Goal: Information Seeking & Learning: Compare options

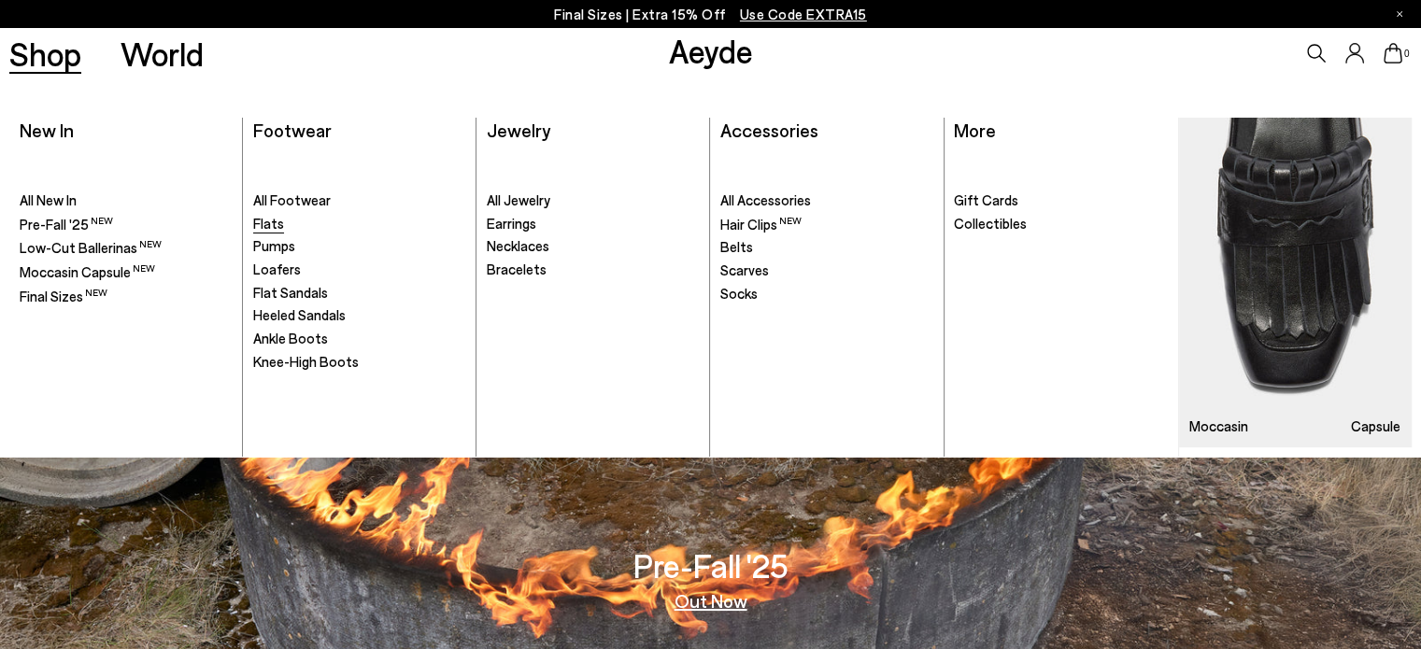
click at [258, 228] on span "Flats" at bounding box center [268, 223] width 31 height 17
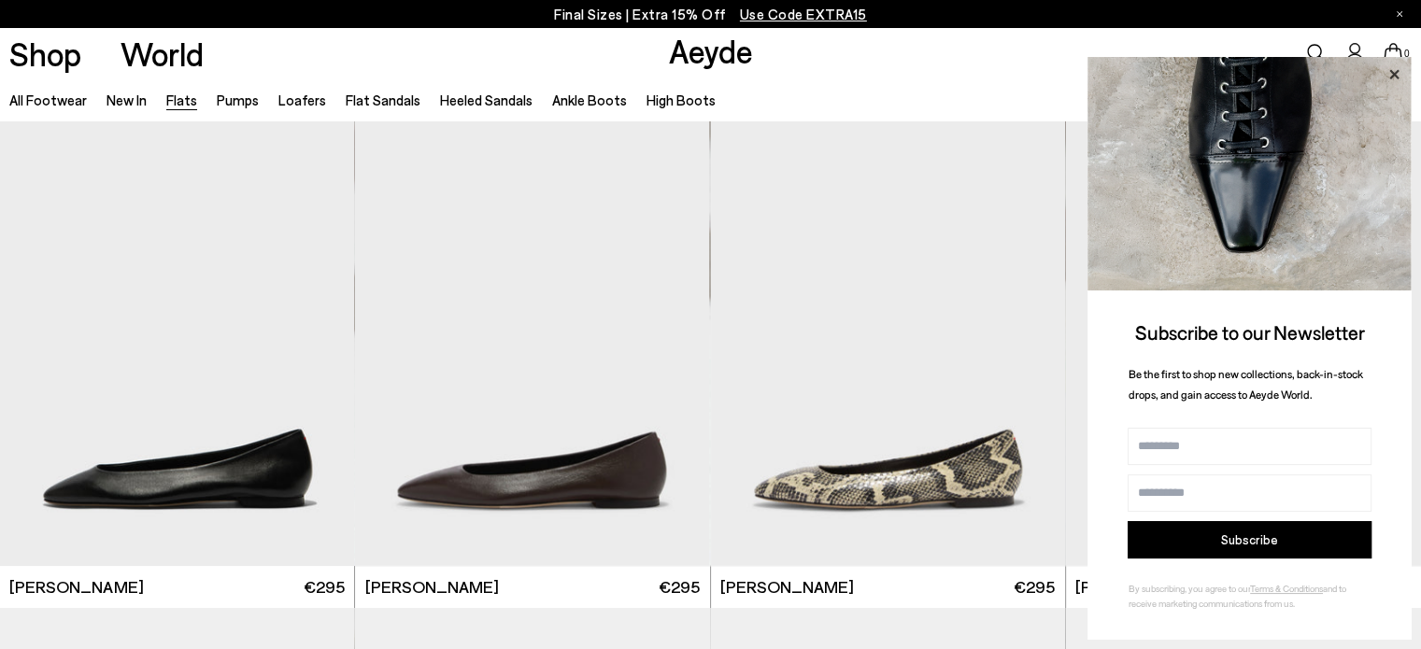
click at [1394, 78] on icon at bounding box center [1393, 75] width 24 height 24
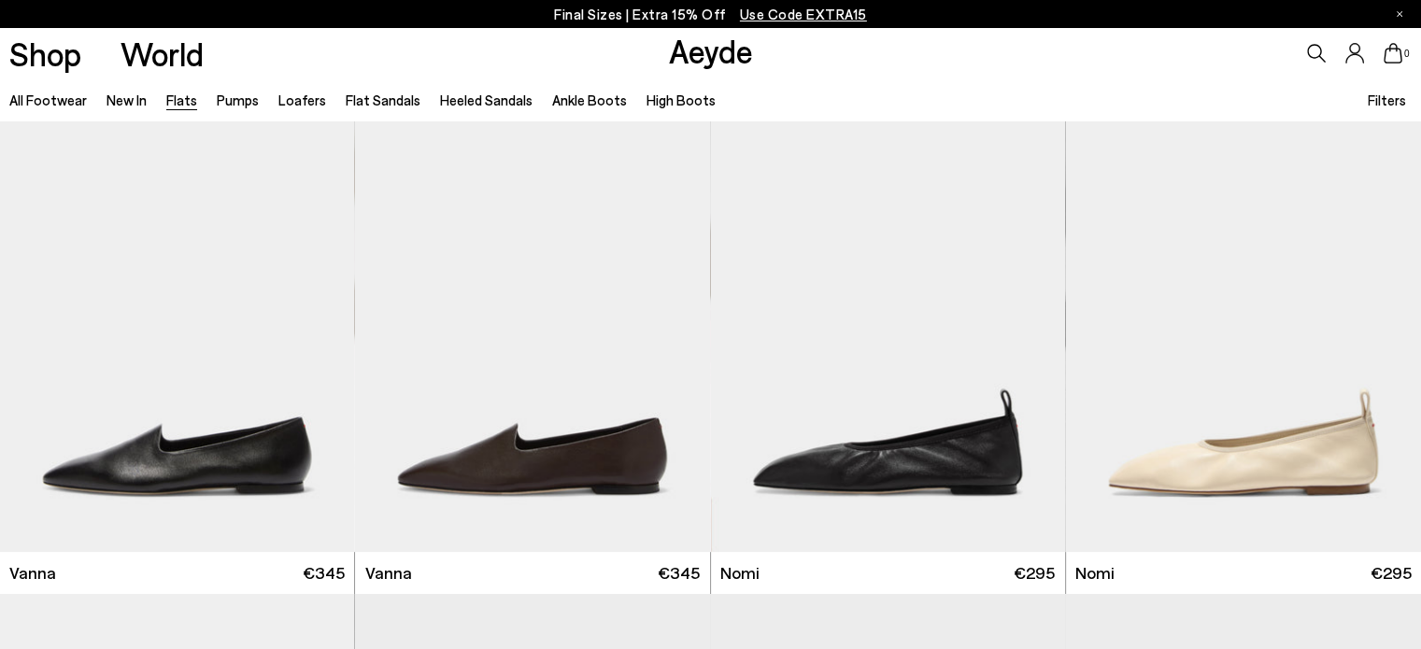
scroll to position [654, 0]
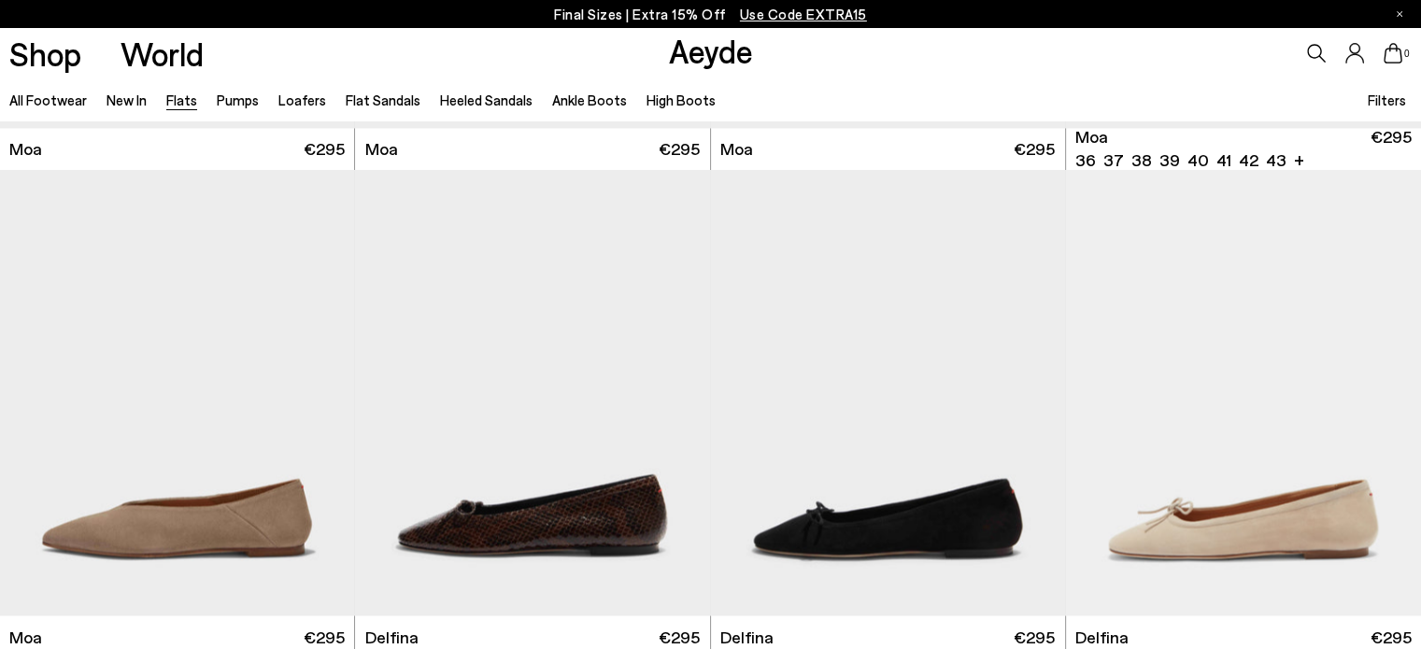
scroll to position [3549, 0]
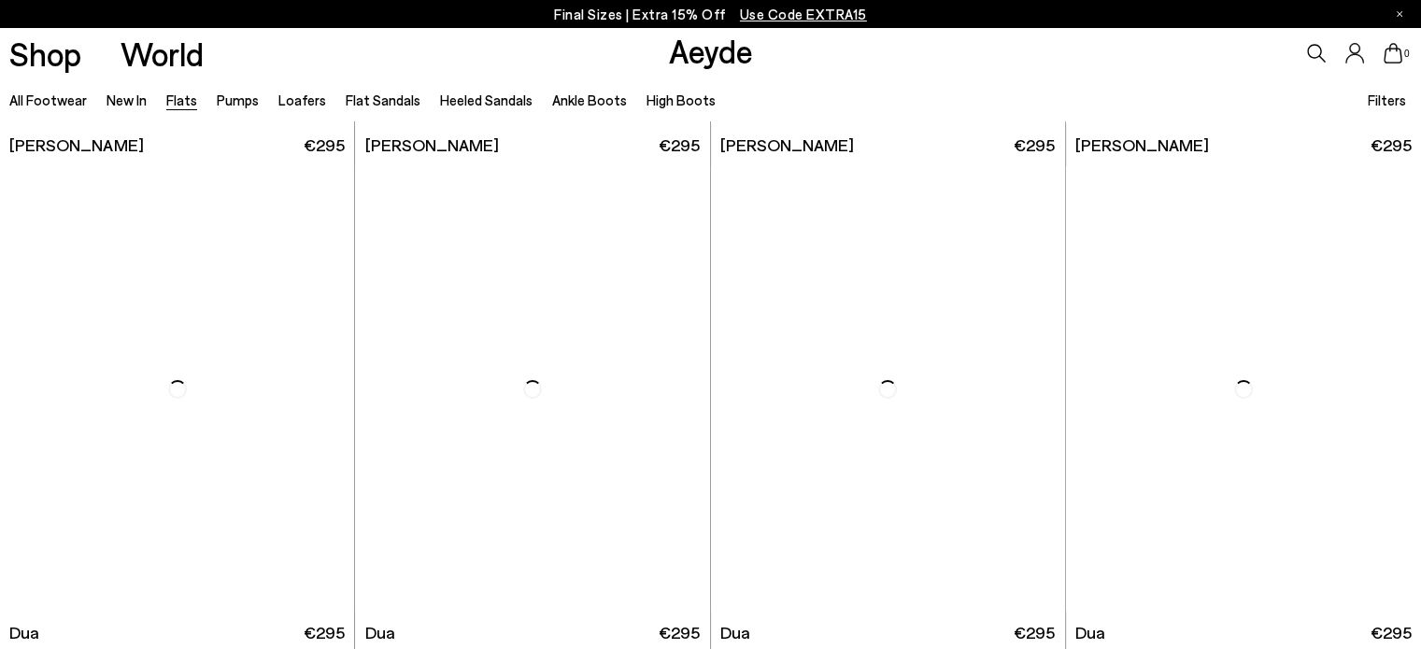
scroll to position [6912, 0]
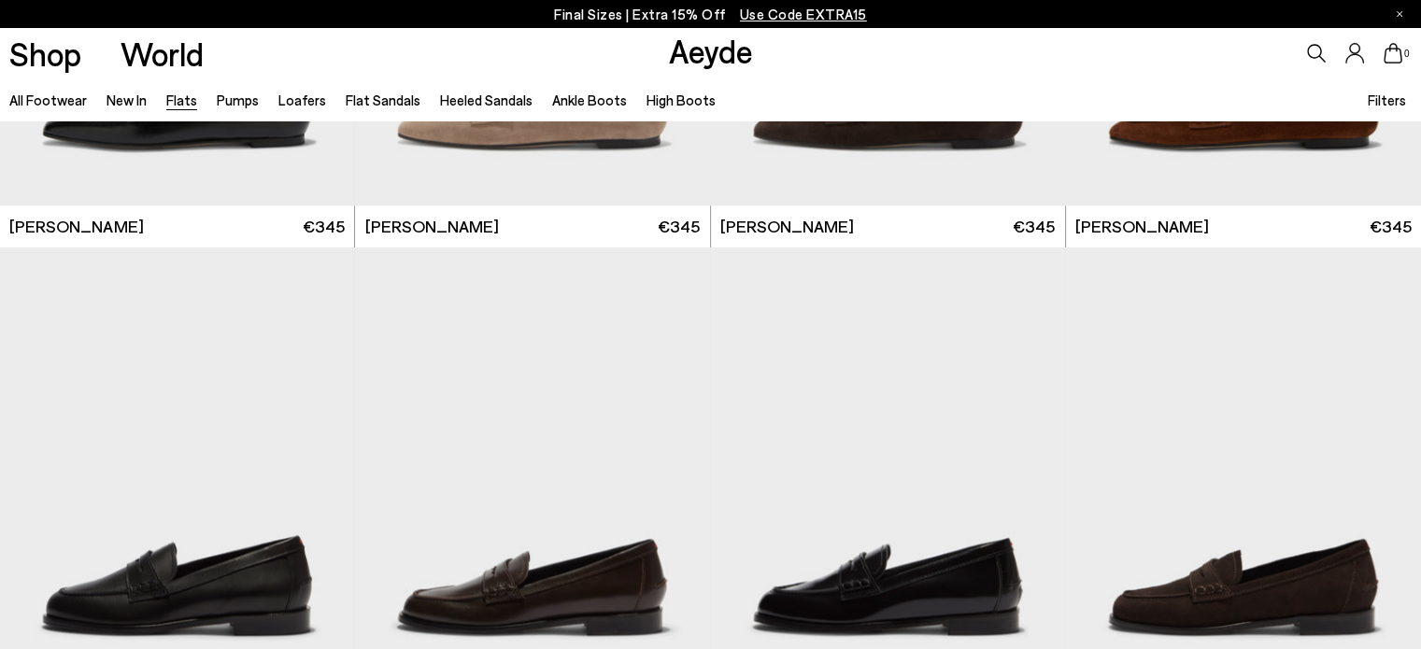
scroll to position [9714, 0]
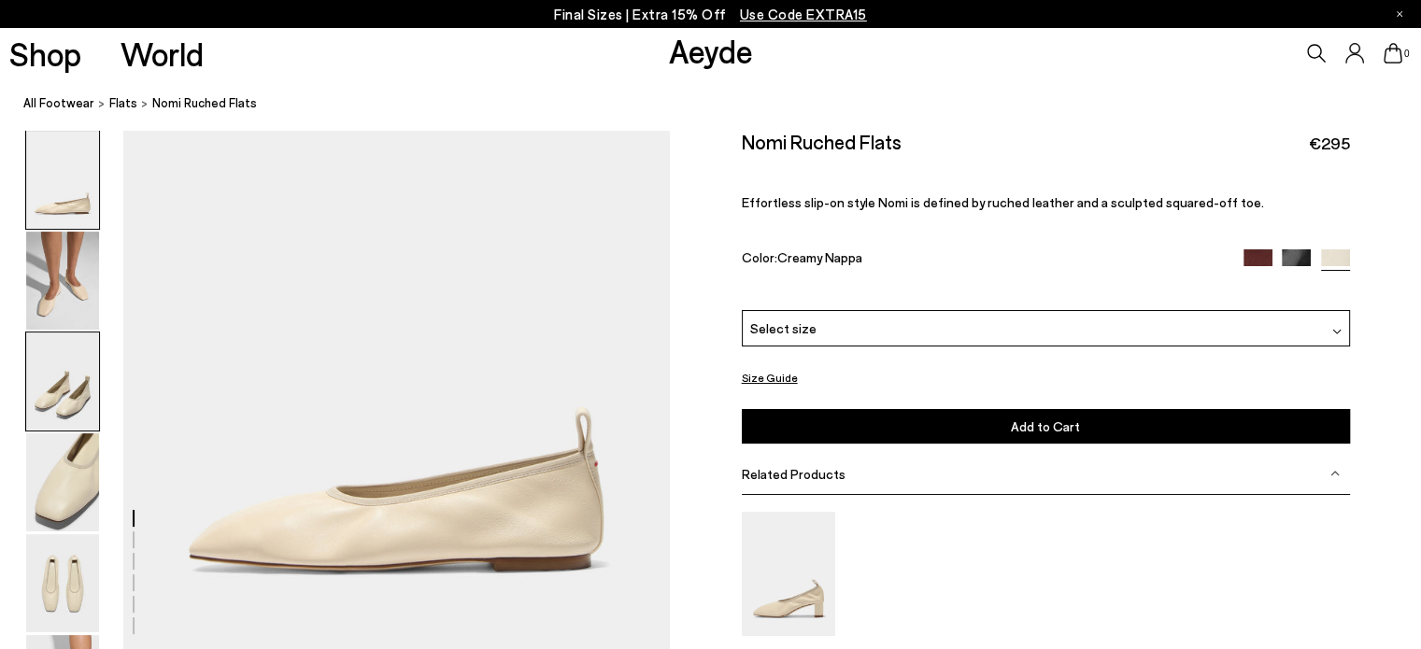
click at [67, 396] on img at bounding box center [62, 382] width 73 height 98
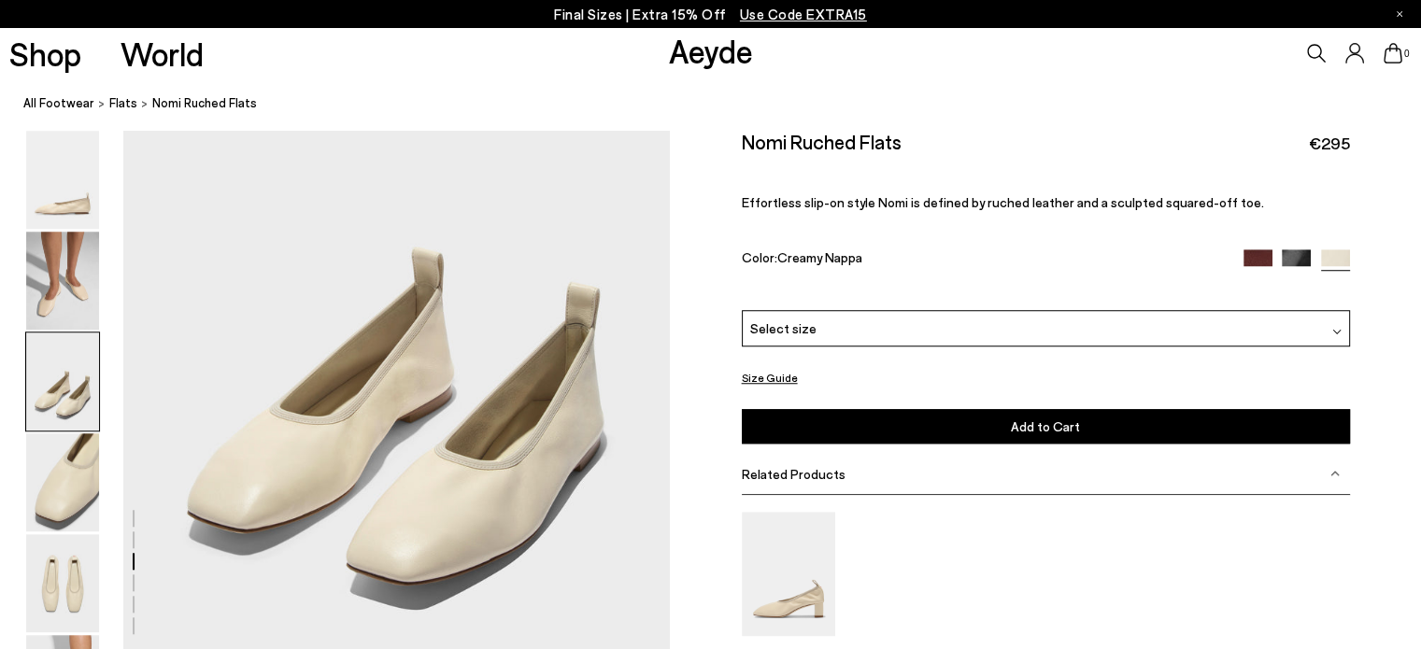
scroll to position [1536, 0]
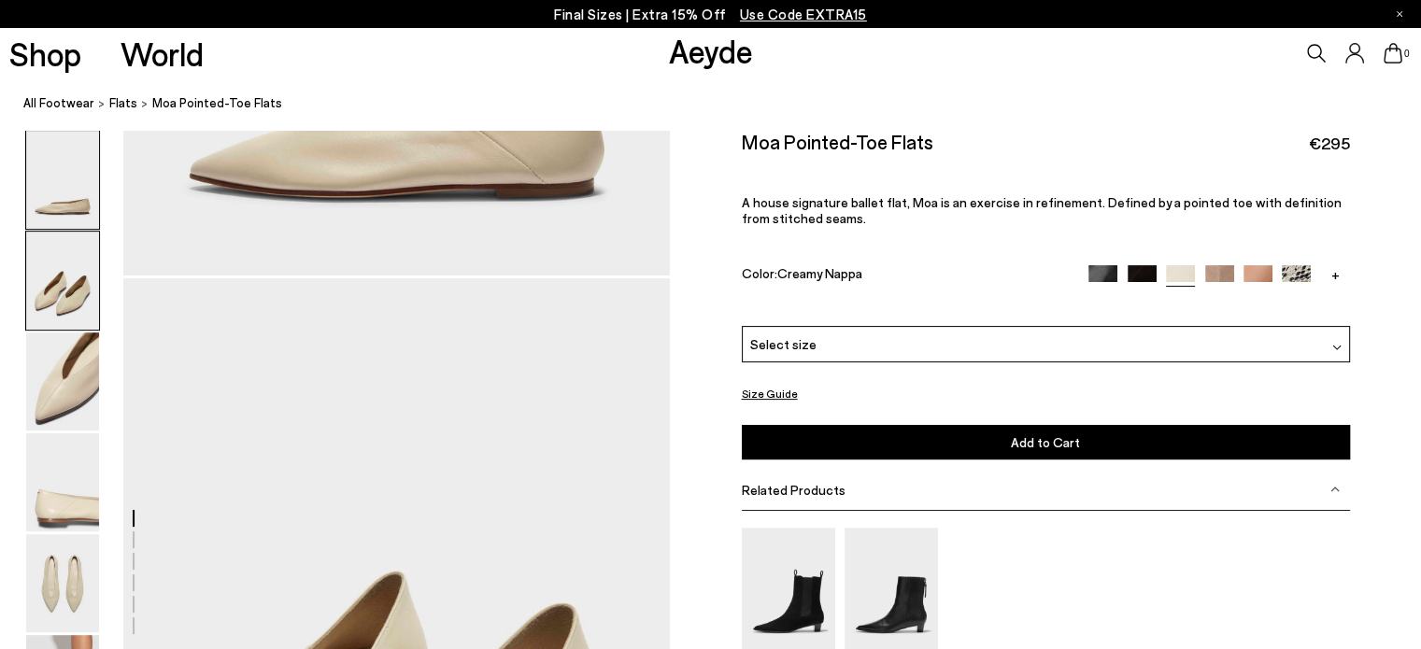
click at [63, 313] on img at bounding box center [62, 281] width 73 height 98
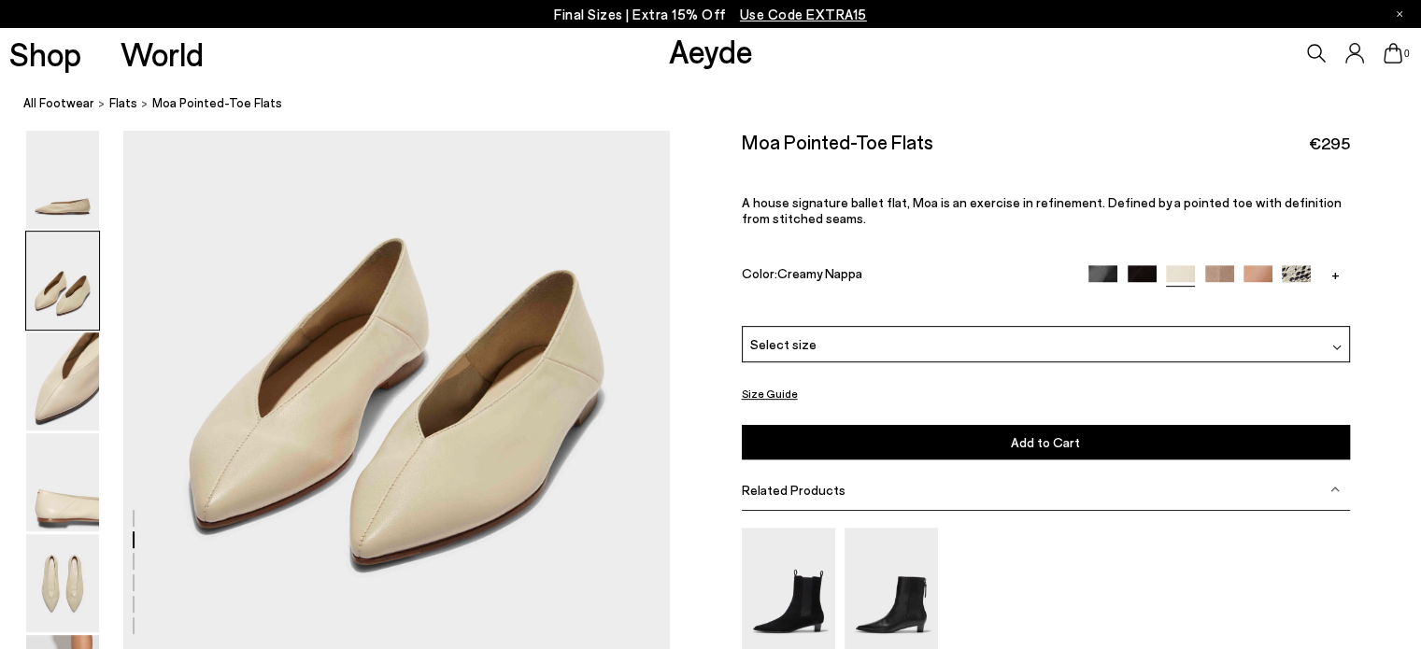
scroll to position [711, 0]
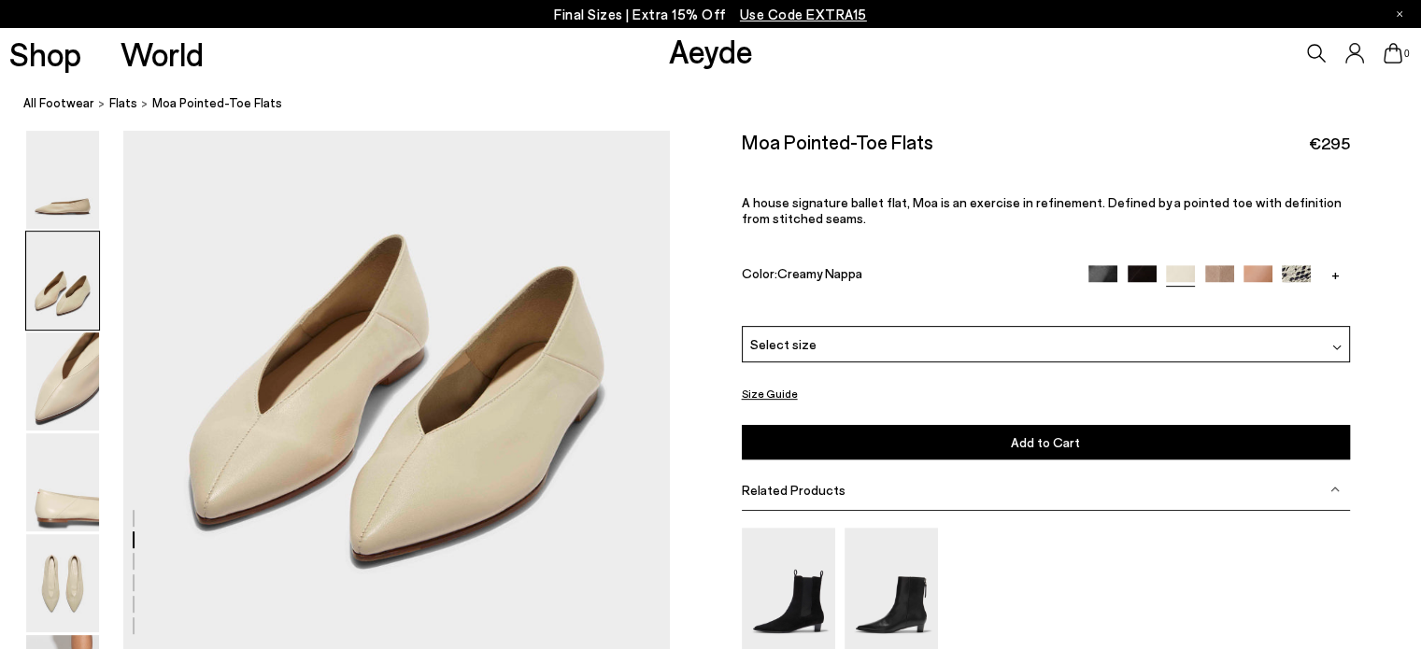
click at [1097, 277] on img at bounding box center [1102, 279] width 29 height 29
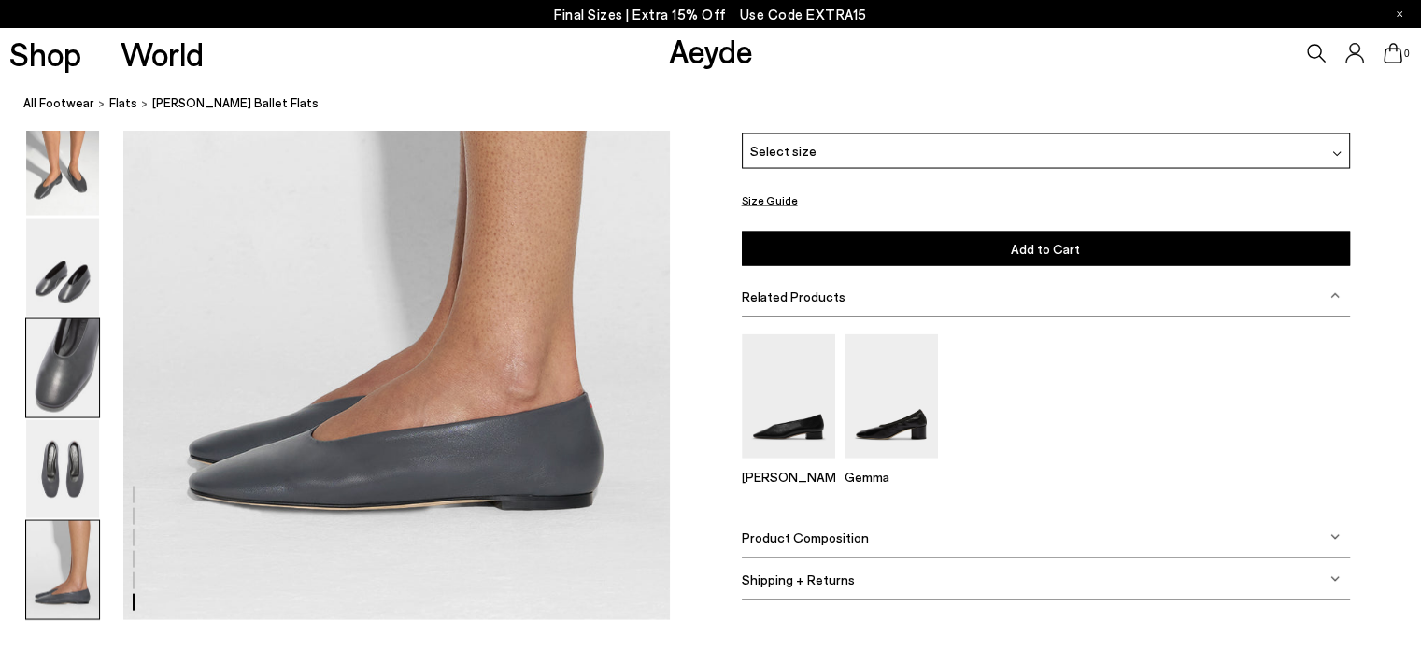
scroll to position [3456, 0]
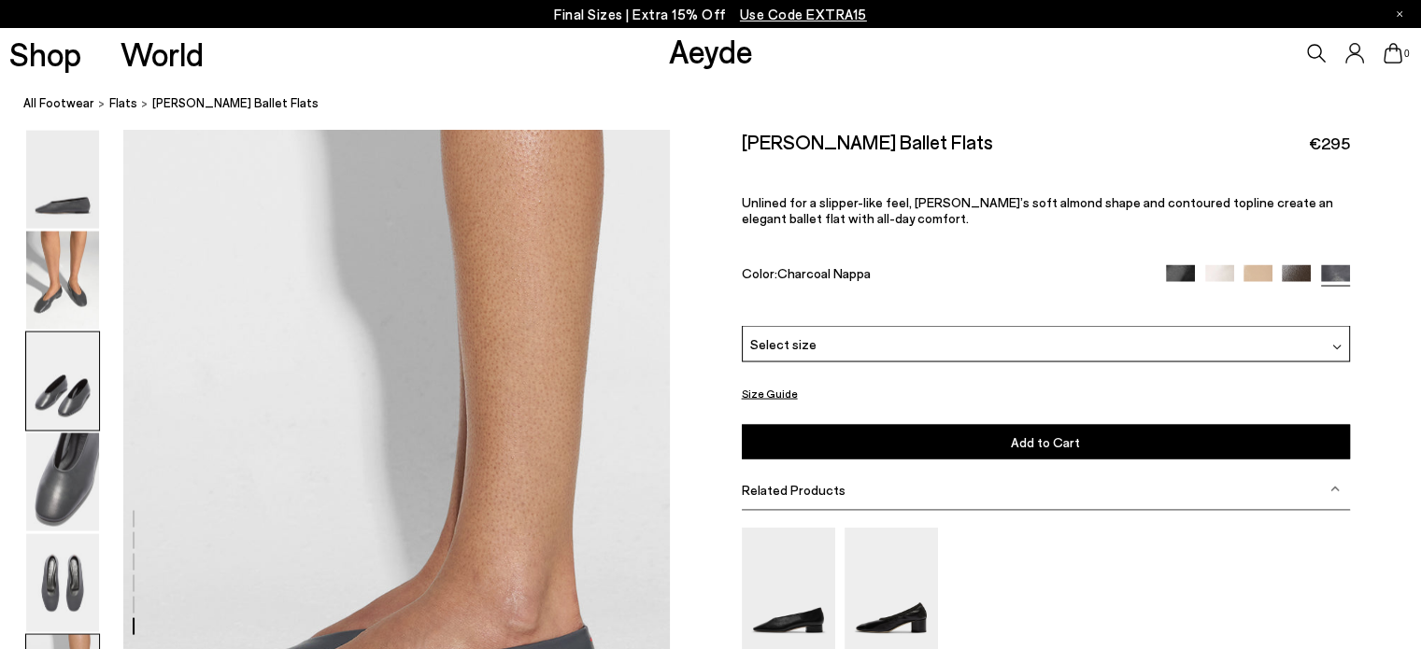
click at [60, 372] on img at bounding box center [62, 382] width 73 height 98
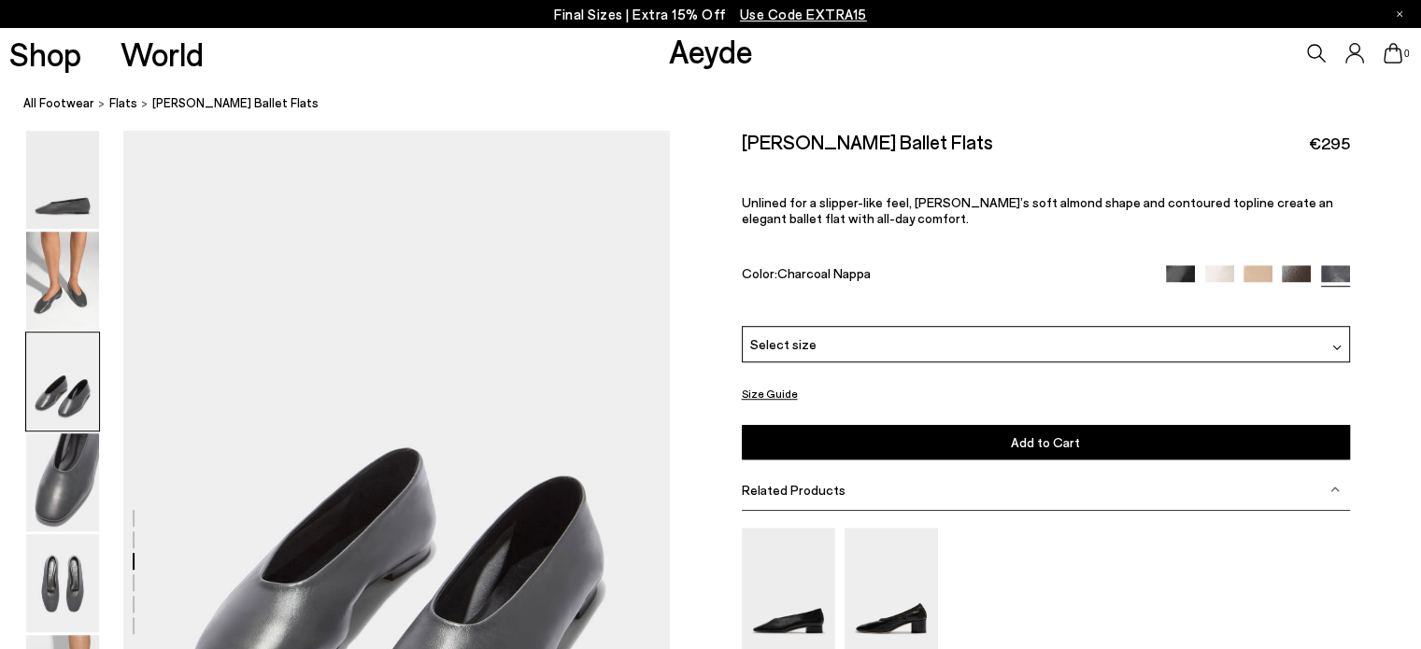
scroll to position [1349, 0]
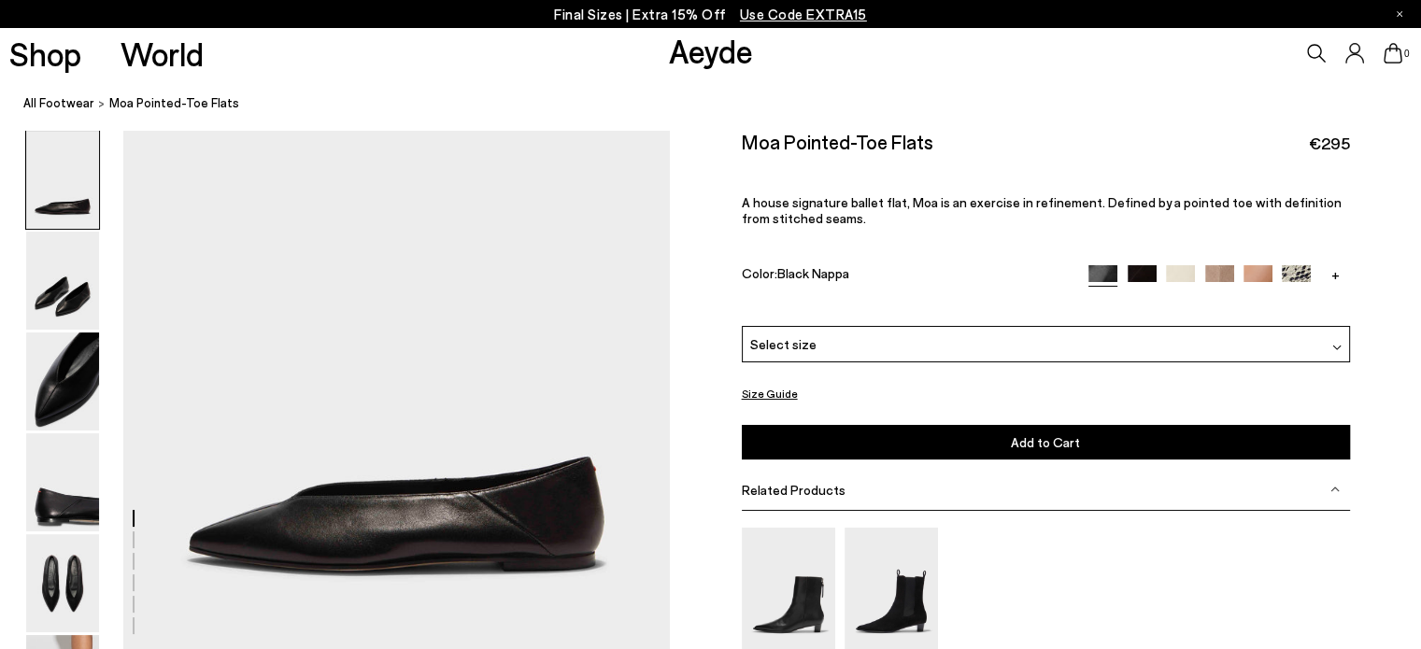
click at [1292, 278] on img at bounding box center [1295, 279] width 29 height 29
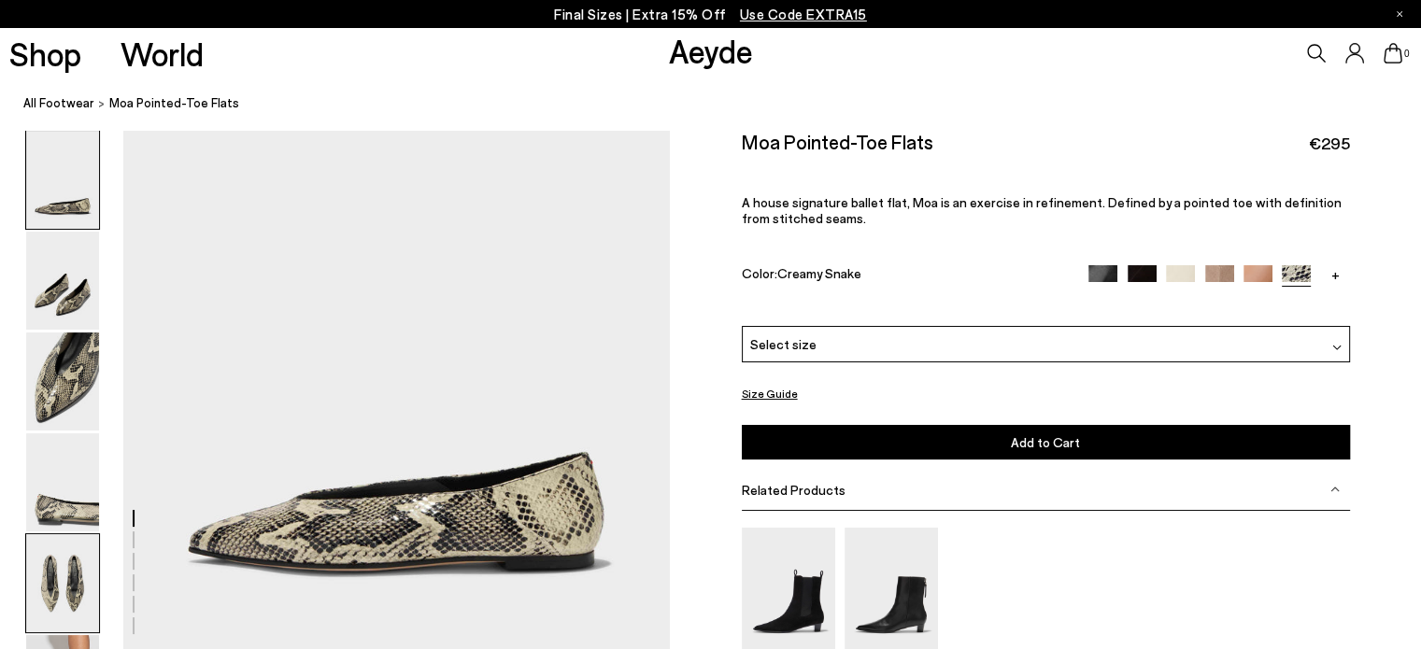
click at [83, 592] on img at bounding box center [62, 583] width 73 height 98
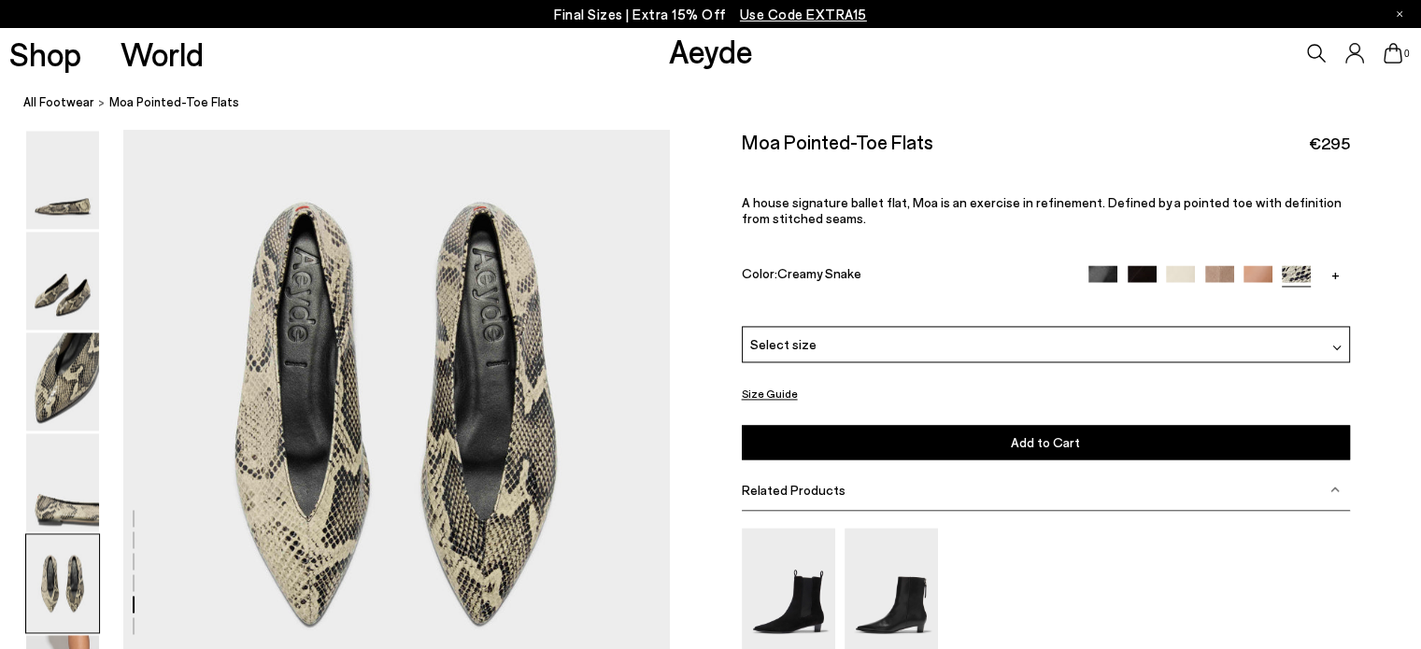
scroll to position [2907, 0]
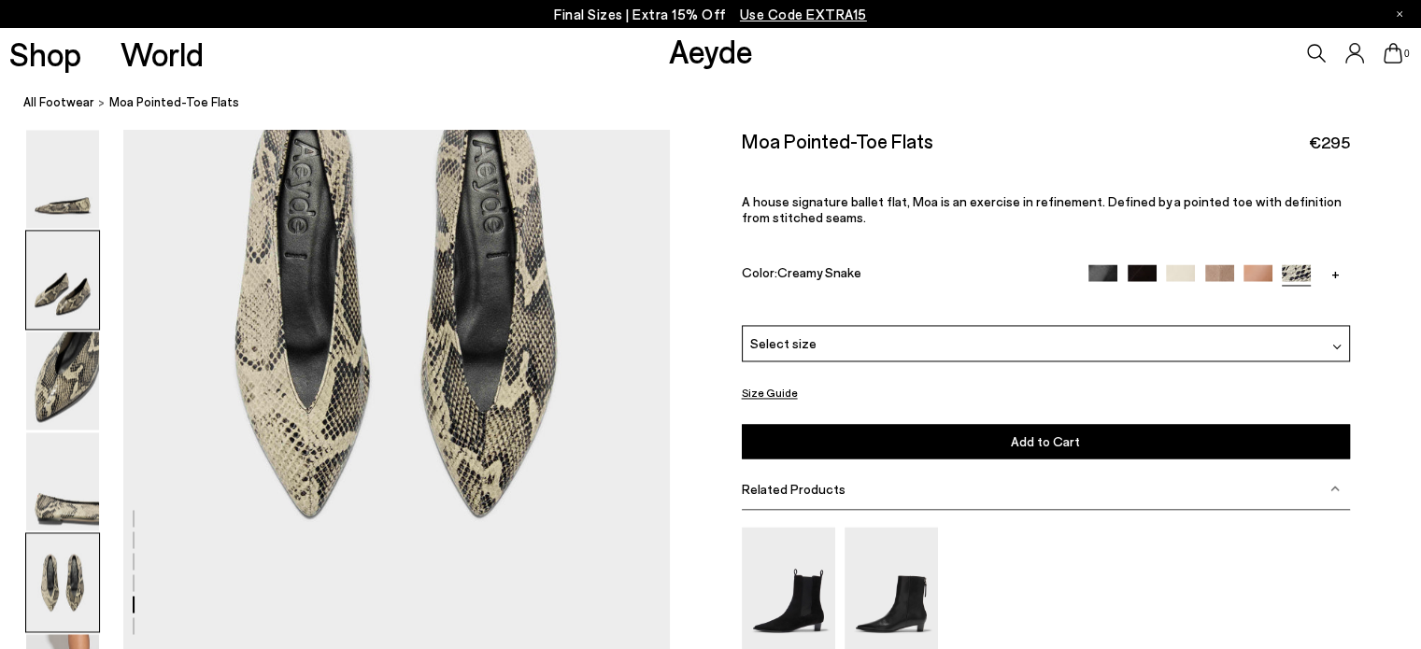
click at [68, 297] on img at bounding box center [62, 281] width 73 height 98
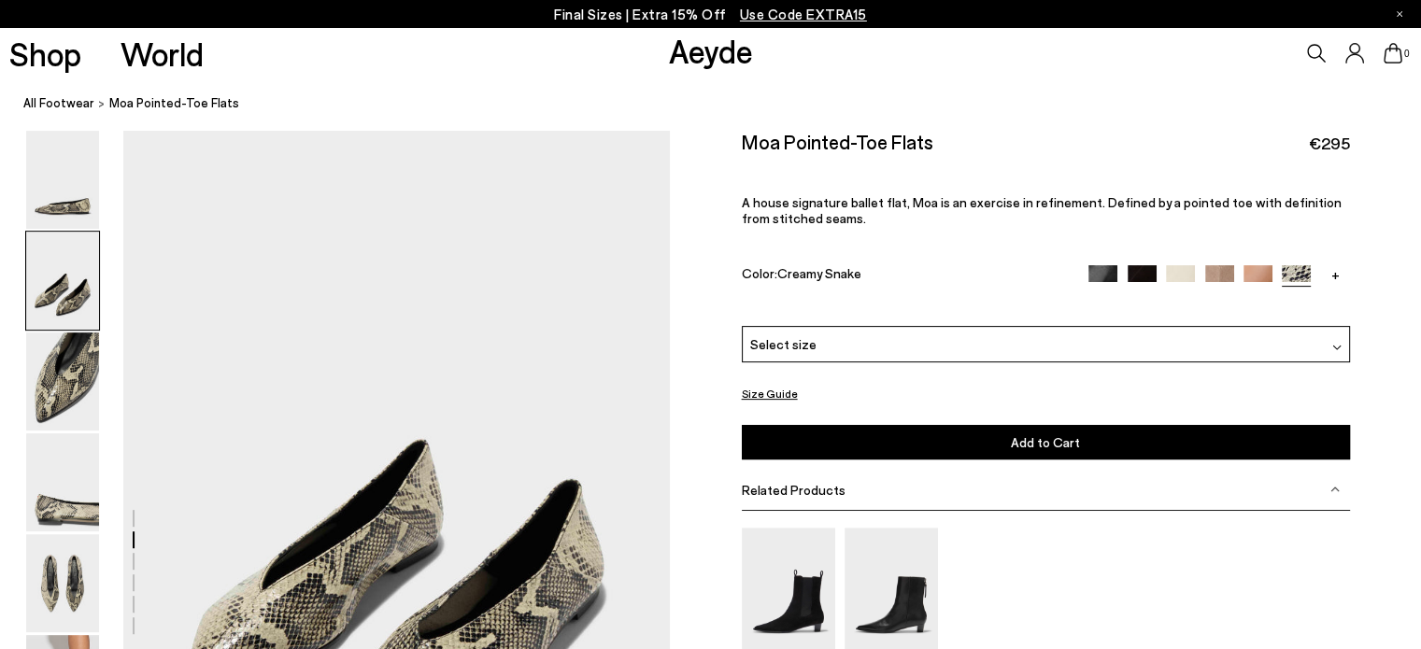
scroll to position [711, 0]
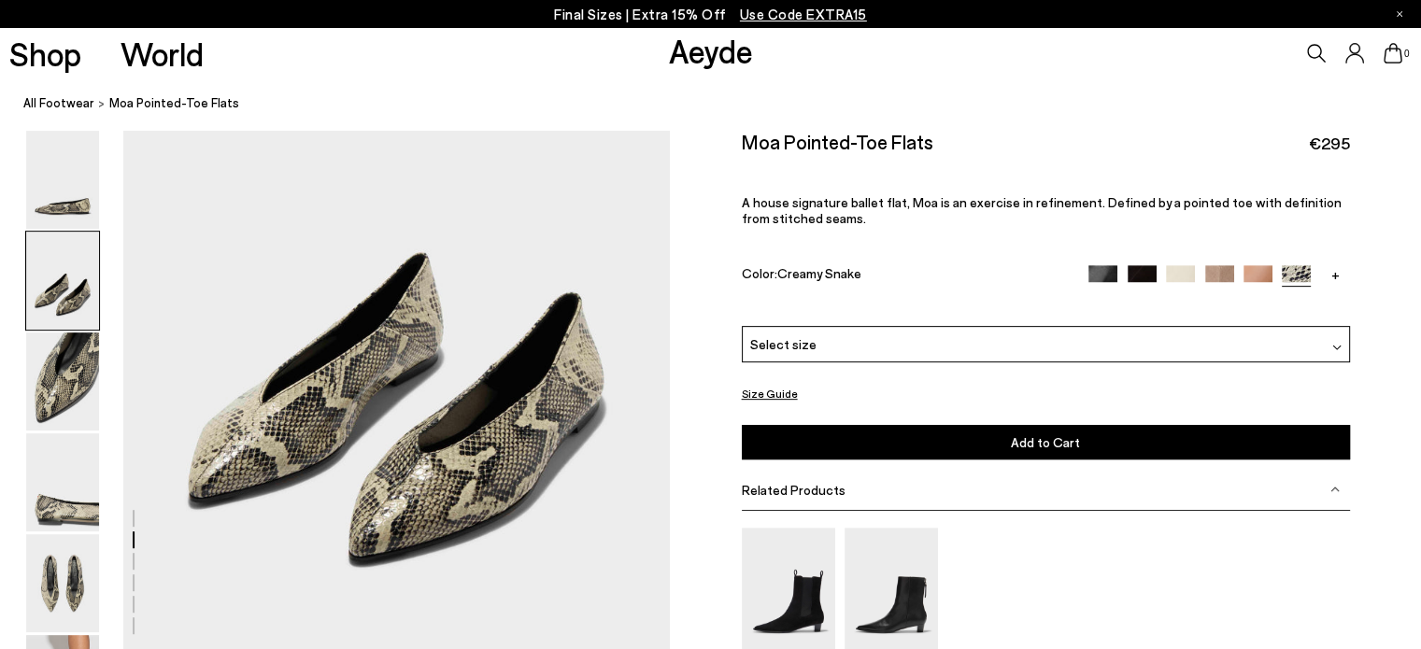
click at [1231, 277] on img at bounding box center [1219, 279] width 29 height 29
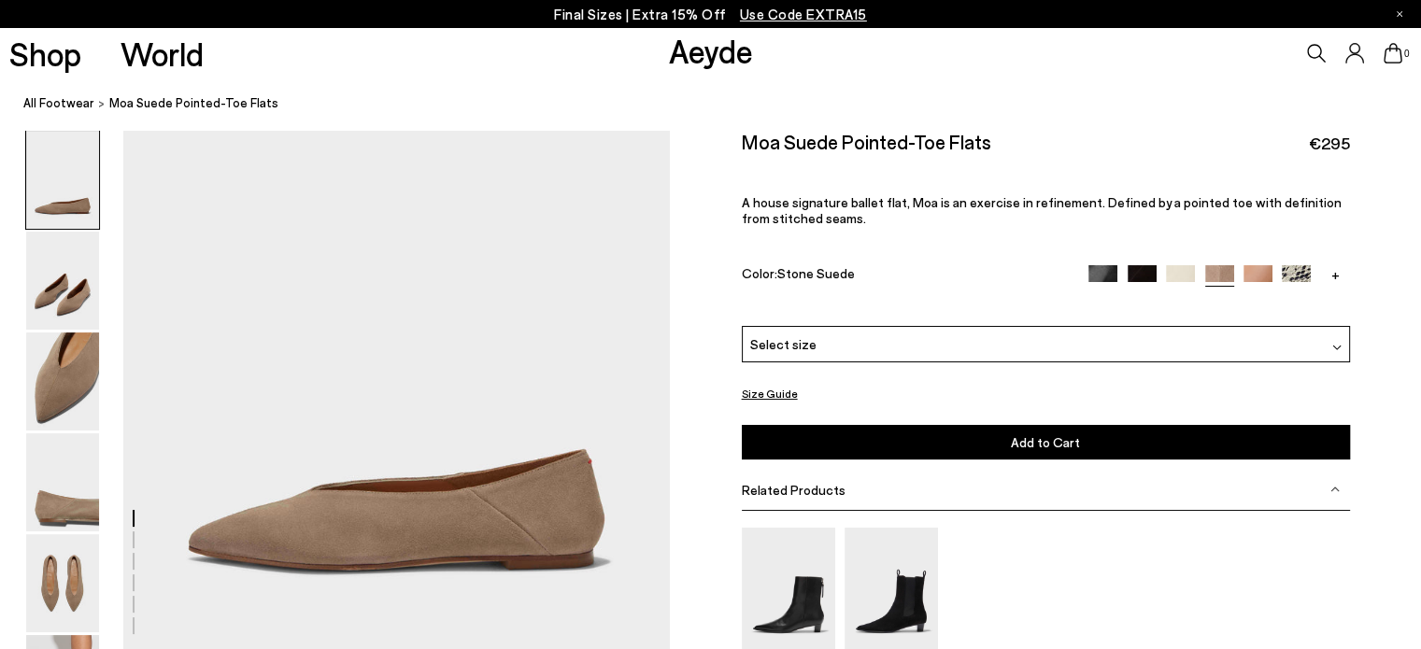
click at [1183, 279] on img at bounding box center [1180, 279] width 29 height 29
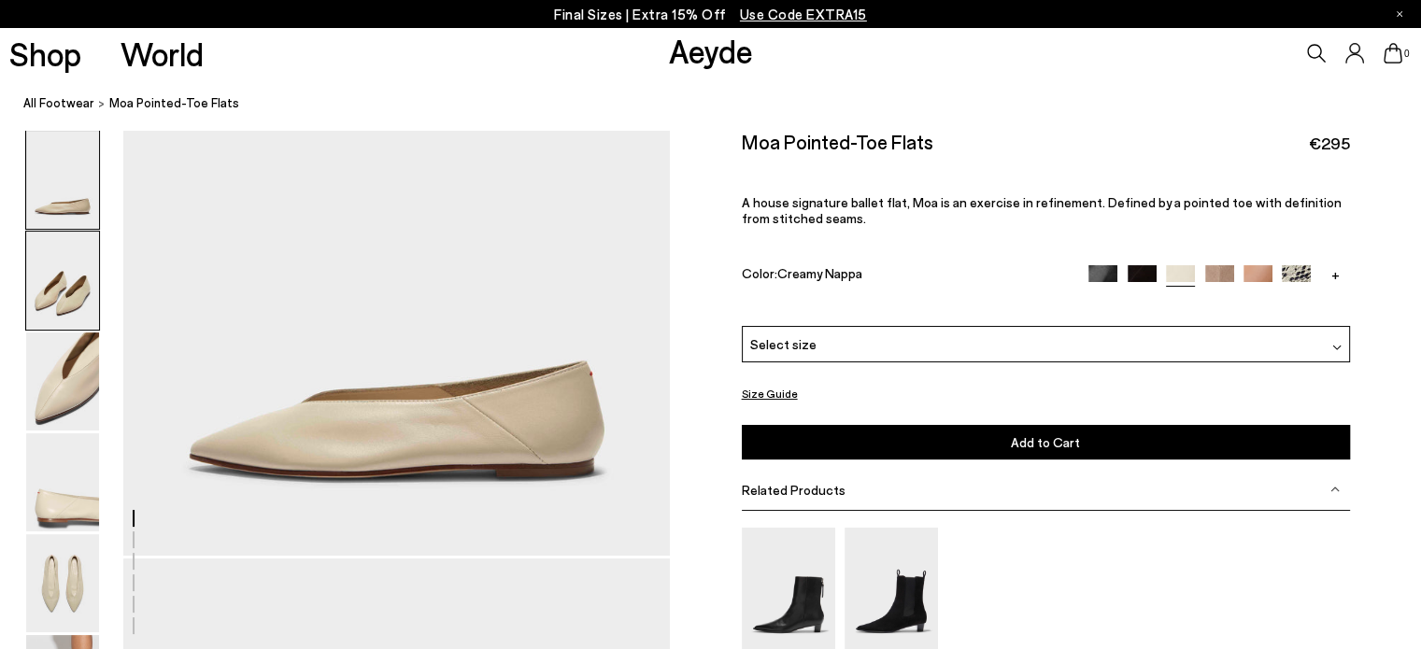
click at [65, 302] on img at bounding box center [62, 281] width 73 height 98
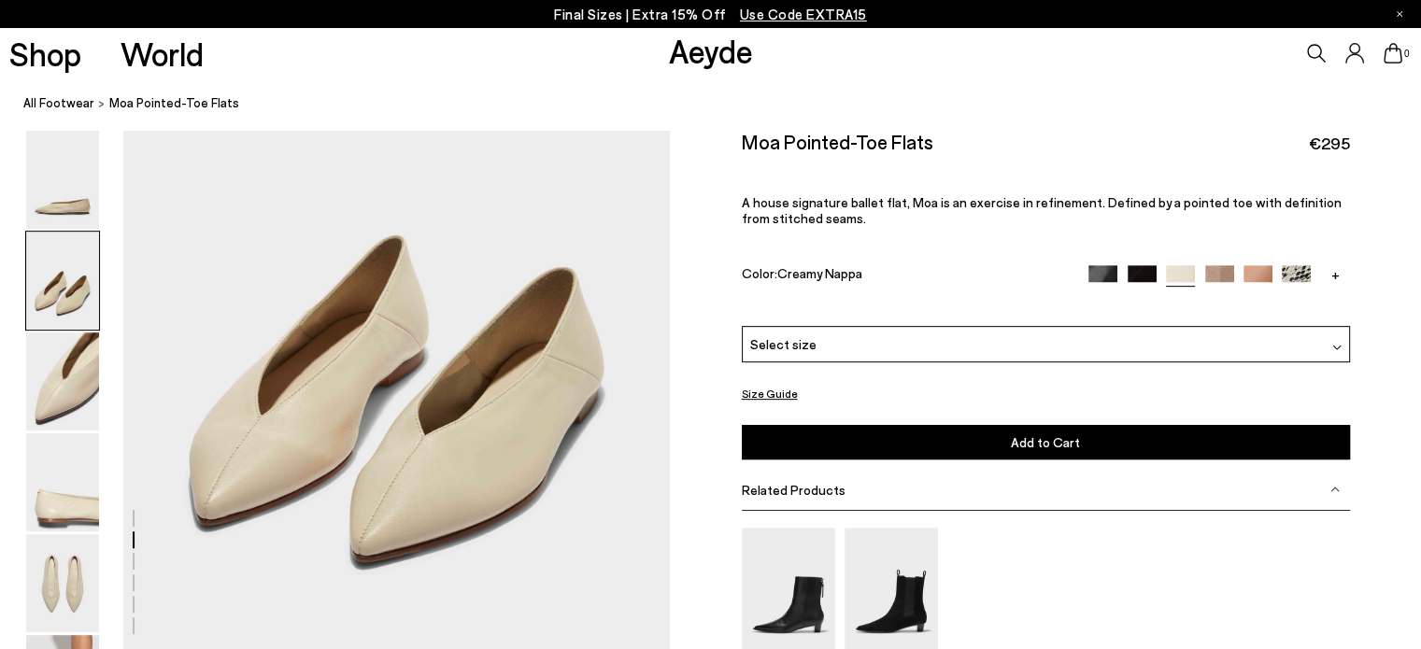
scroll to position [711, 0]
